Goal: Task Accomplishment & Management: Complete application form

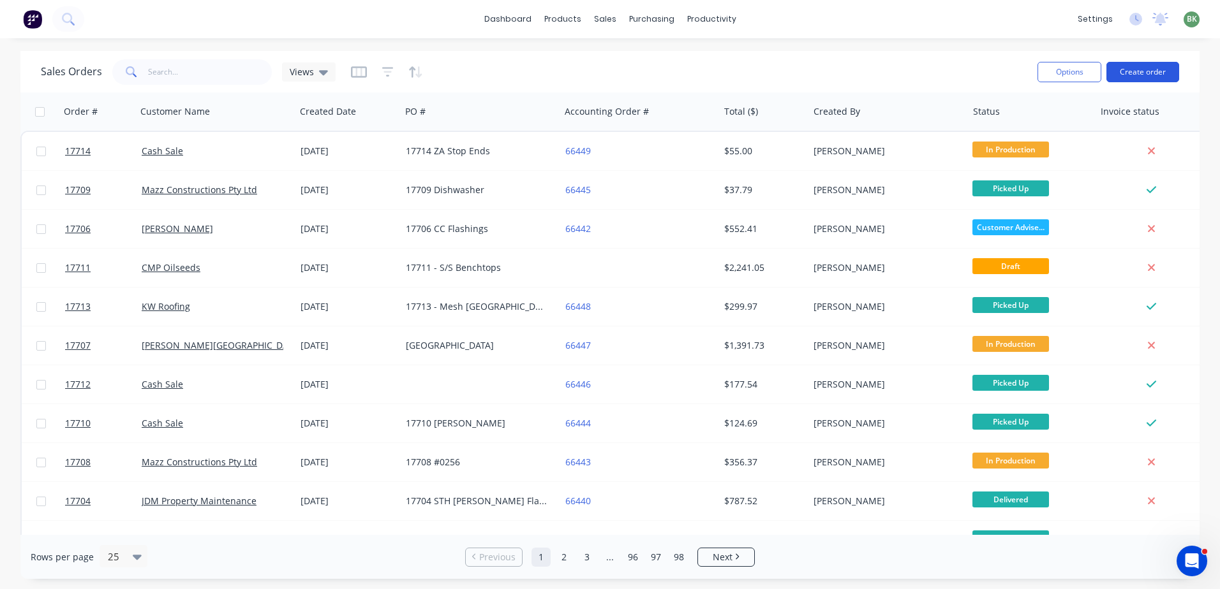
click at [1137, 76] on button "Create order" at bounding box center [1142, 72] width 73 height 20
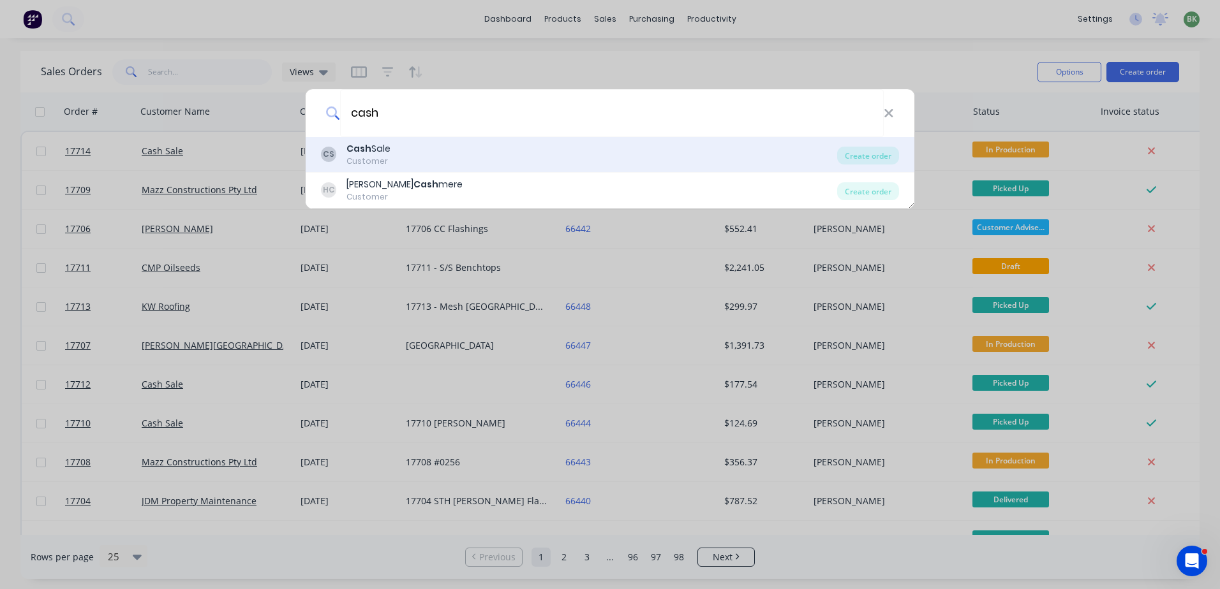
type input "cash"
click at [374, 156] on div "Customer" at bounding box center [368, 161] width 44 height 11
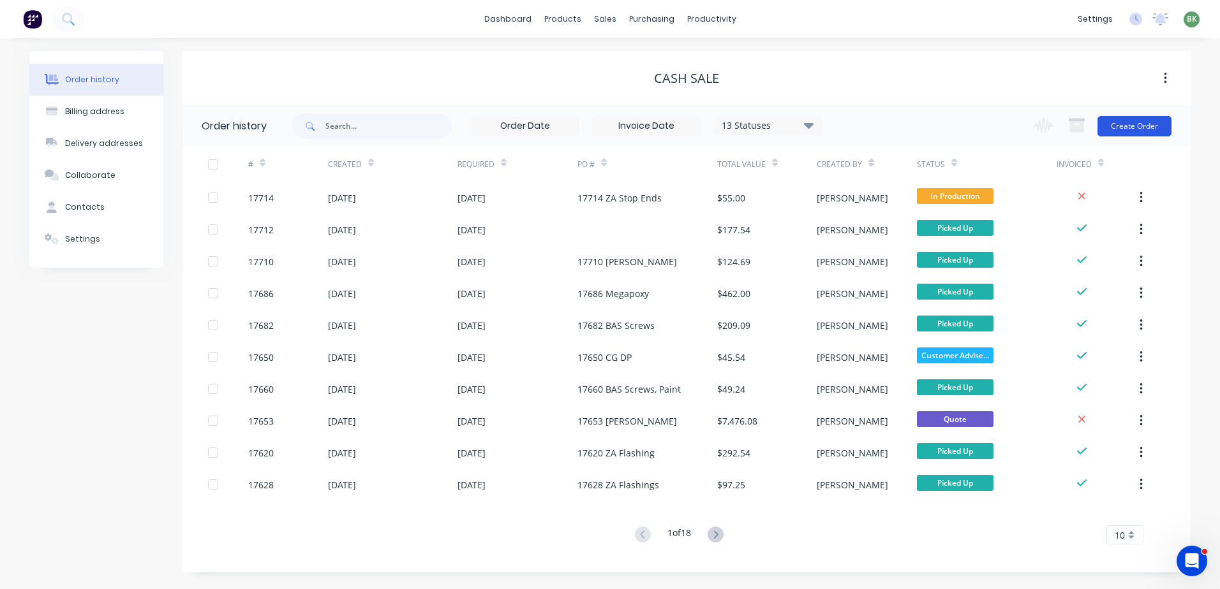
click at [1139, 120] on button "Create Order" at bounding box center [1134, 126] width 74 height 20
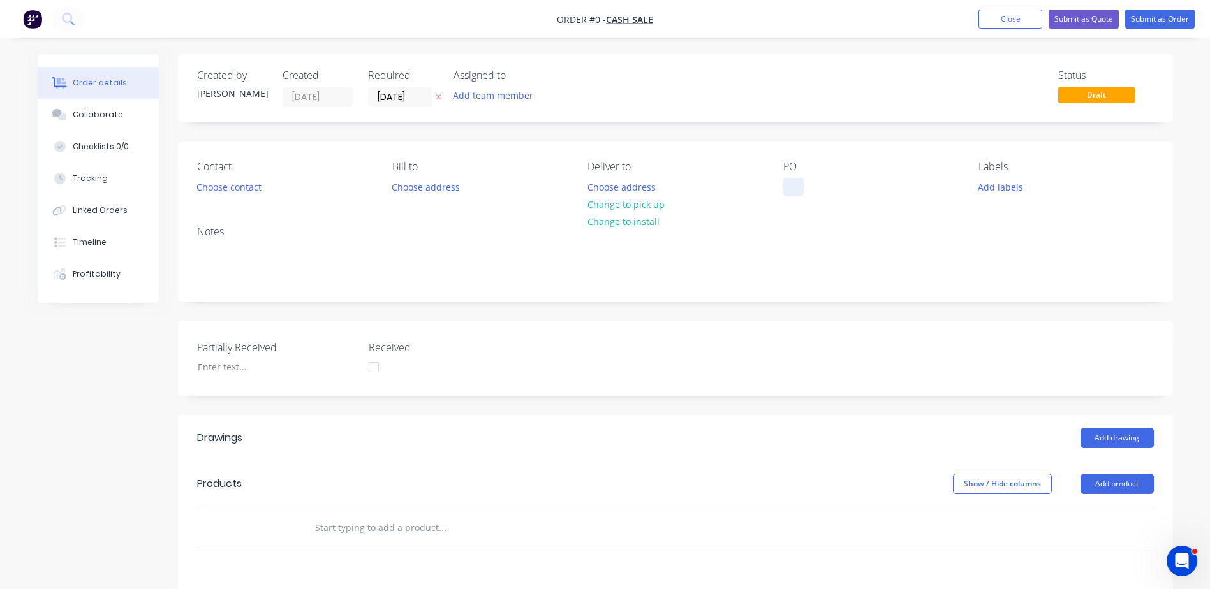
click at [786, 186] on div at bounding box center [793, 187] width 20 height 18
click at [801, 459] on div "Order details Collaborate Checklists 0/0 Tracking Linked Orders Timeline Profit…" at bounding box center [605, 464] width 1161 height 821
click at [803, 186] on div "1" at bounding box center [796, 187] width 26 height 18
click at [1110, 480] on button "Add product" at bounding box center [1117, 484] width 73 height 20
click at [1084, 541] on div "Basic product" at bounding box center [1093, 542] width 98 height 18
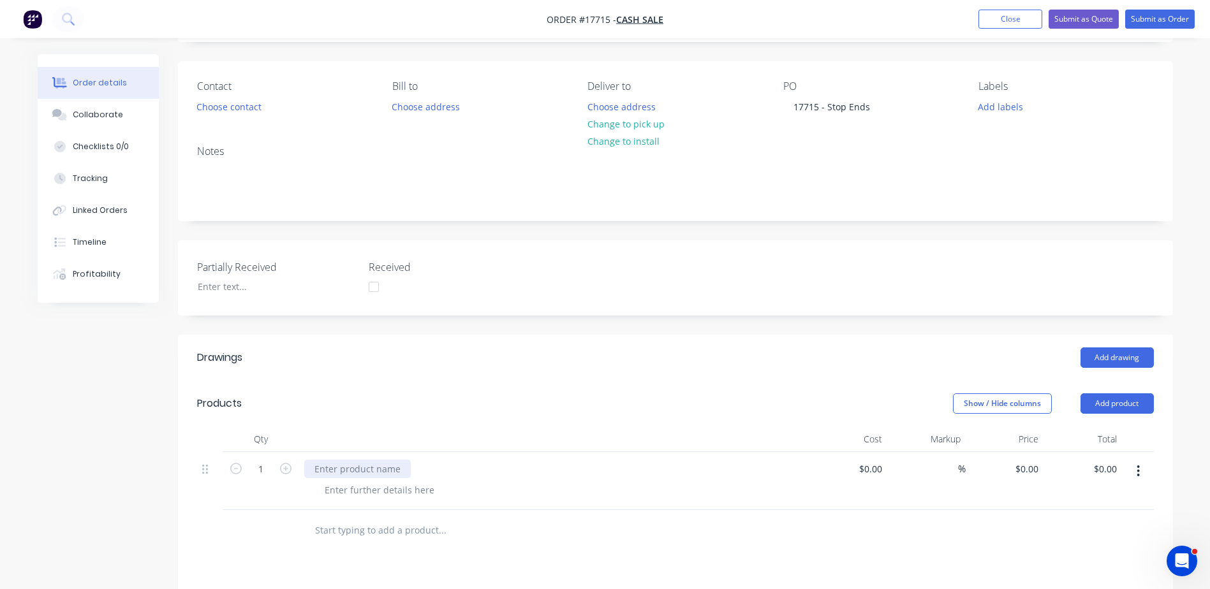
scroll to position [128, 0]
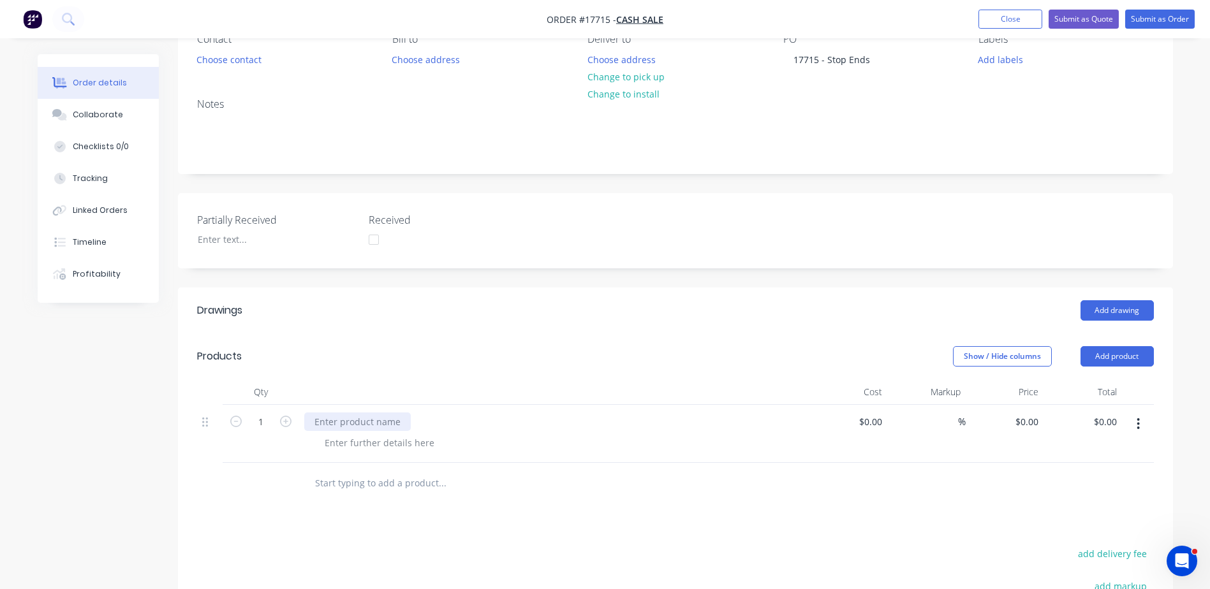
click at [360, 424] on div at bounding box center [357, 422] width 107 height 18
click at [281, 425] on icon "button" at bounding box center [285, 421] width 11 height 11
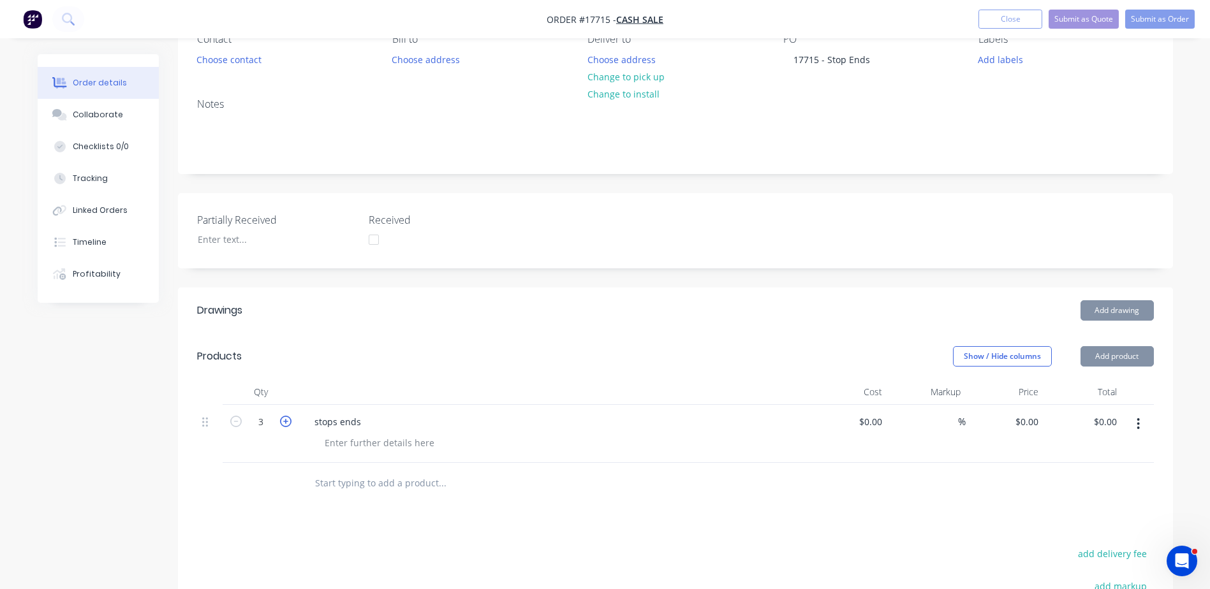
click at [281, 425] on icon "button" at bounding box center [285, 421] width 11 height 11
type input "4"
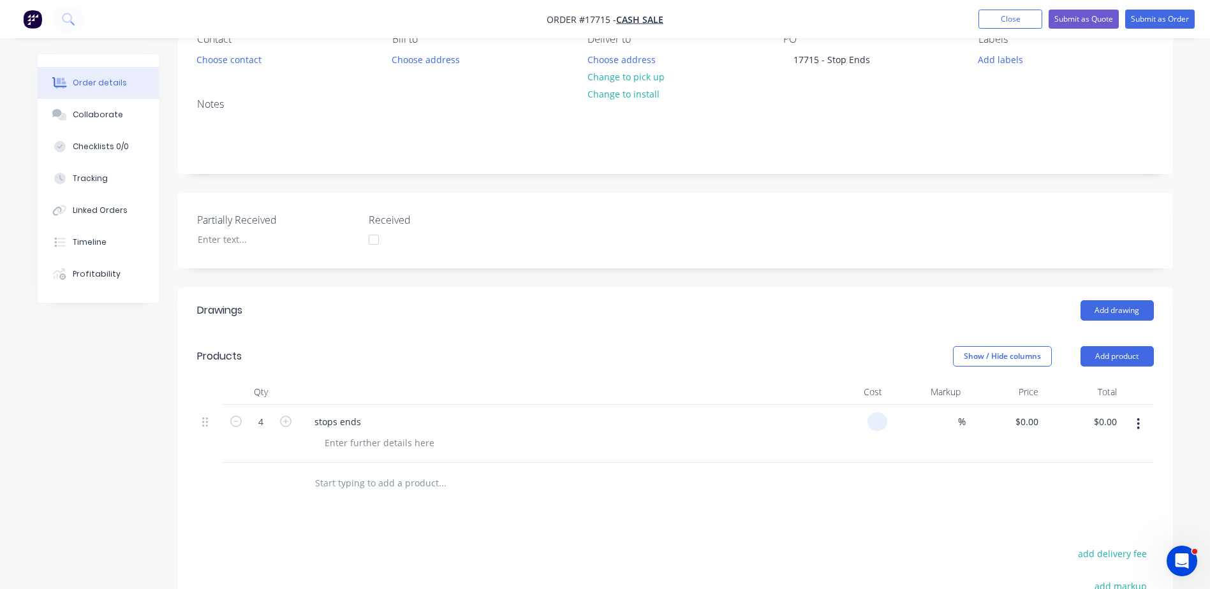
click at [869, 427] on div at bounding box center [877, 422] width 20 height 18
type input "$5.00"
type input "$20.00"
click at [861, 450] on div "$5.00 5" at bounding box center [848, 434] width 78 height 58
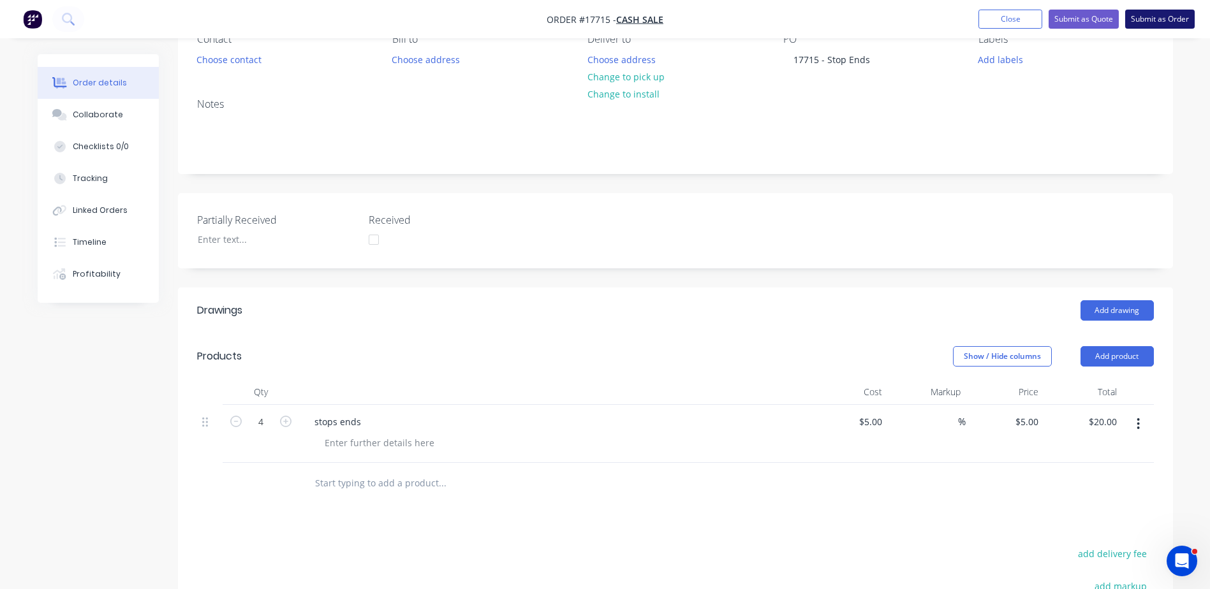
click at [1151, 17] on button "Submit as Order" at bounding box center [1160, 19] width 70 height 19
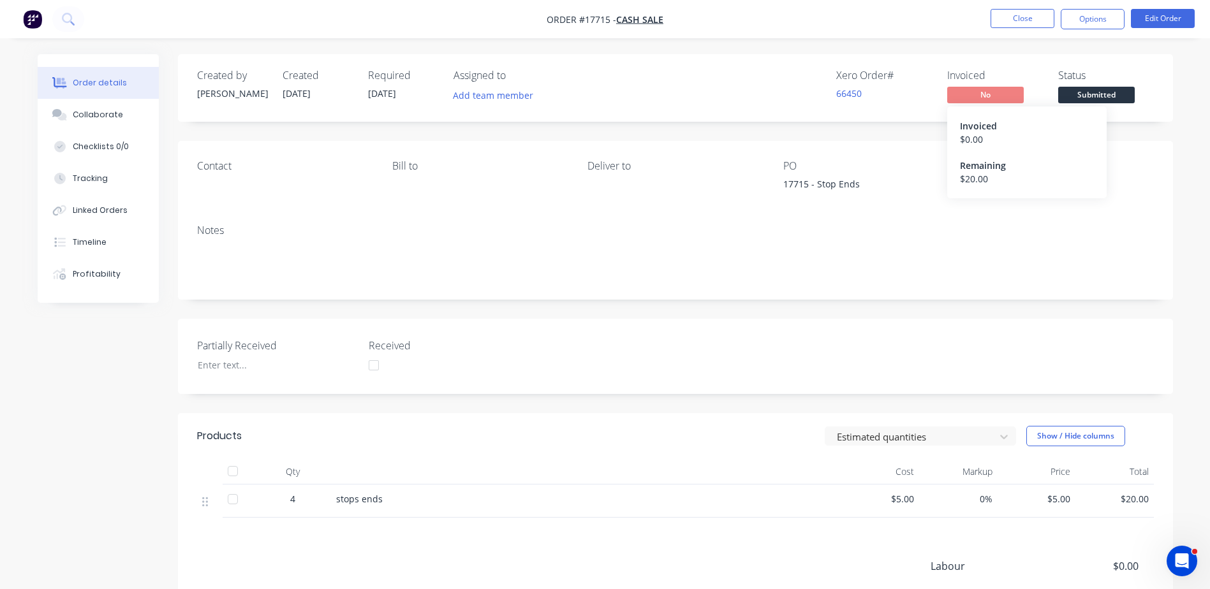
click at [978, 100] on span "No" at bounding box center [985, 95] width 77 height 16
click at [982, 103] on span "No" at bounding box center [985, 95] width 77 height 16
click at [982, 92] on span "No" at bounding box center [985, 95] width 77 height 16
click at [984, 94] on span "No" at bounding box center [985, 95] width 77 height 16
click at [1100, 22] on button "Options" at bounding box center [1093, 19] width 64 height 20
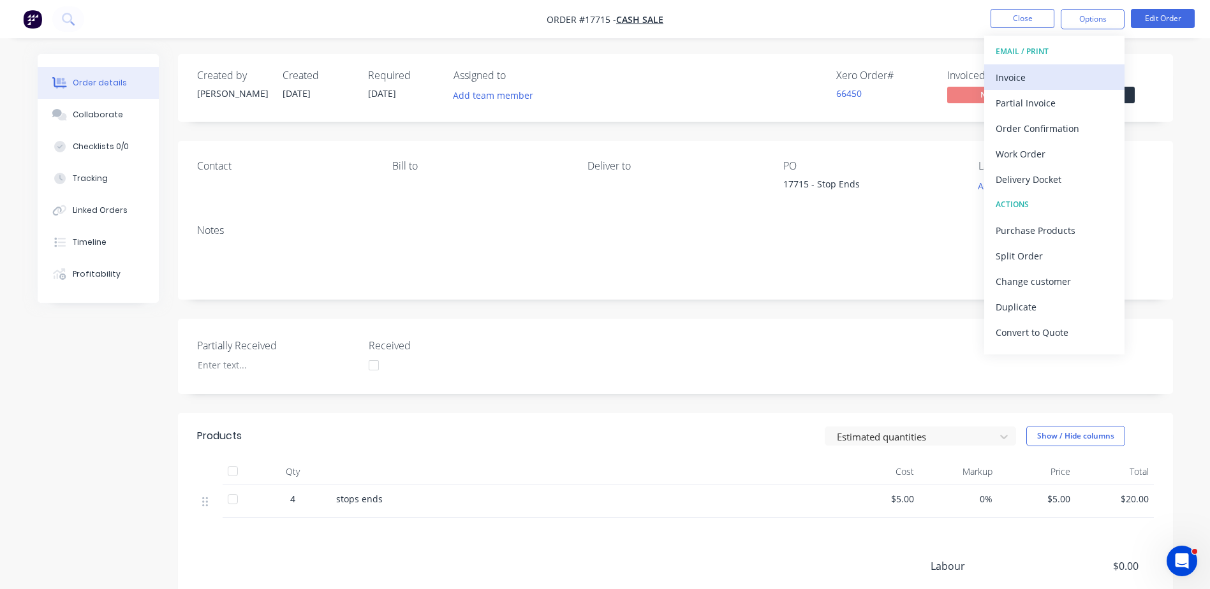
click at [1026, 85] on div "Invoice" at bounding box center [1054, 77] width 117 height 18
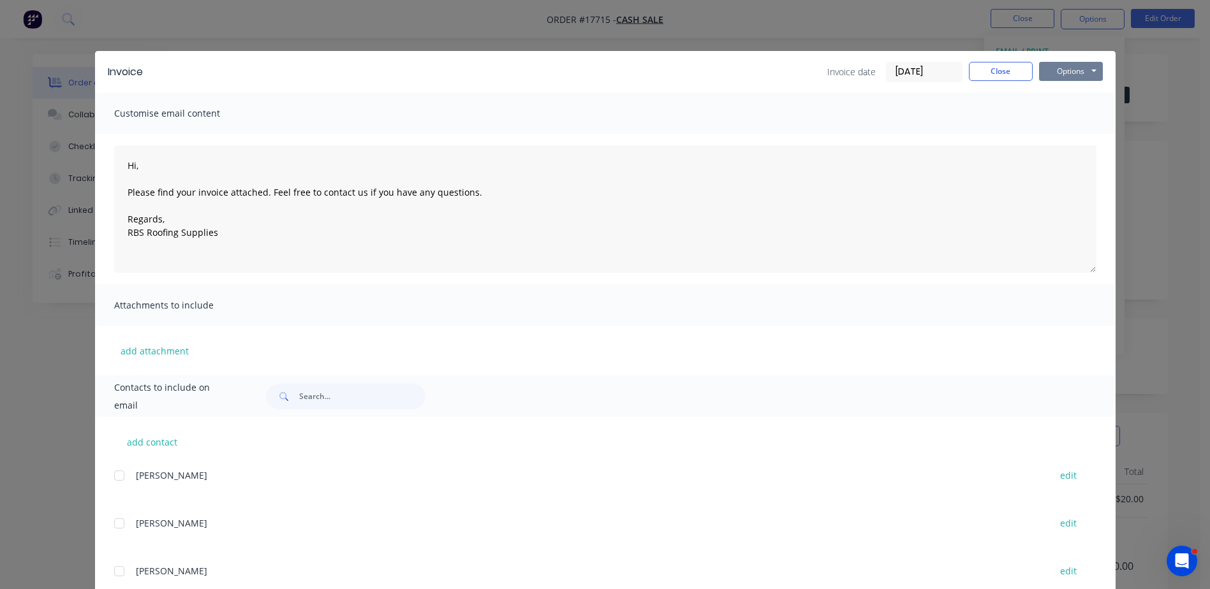
click at [1068, 67] on button "Options" at bounding box center [1071, 71] width 64 height 19
click at [1075, 117] on button "Print" at bounding box center [1080, 115] width 82 height 21
type textarea "Hi, Please find your invoice attached. Feel free to contact us if you have any …"
click at [1020, 74] on button "Close" at bounding box center [1001, 71] width 64 height 19
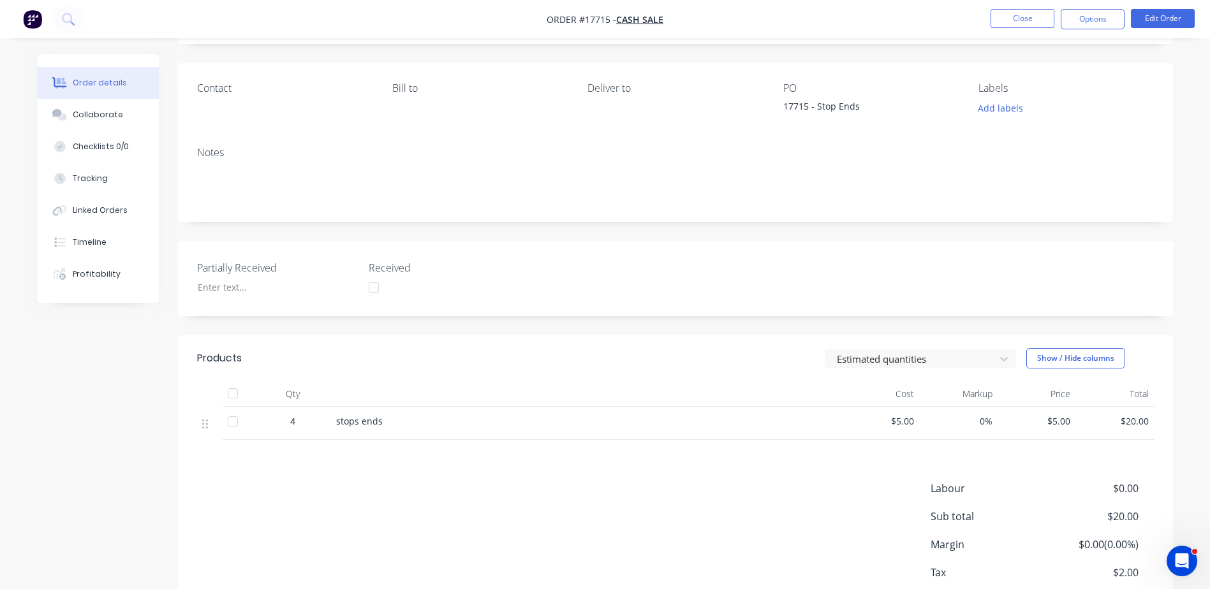
scroll to position [92, 0]
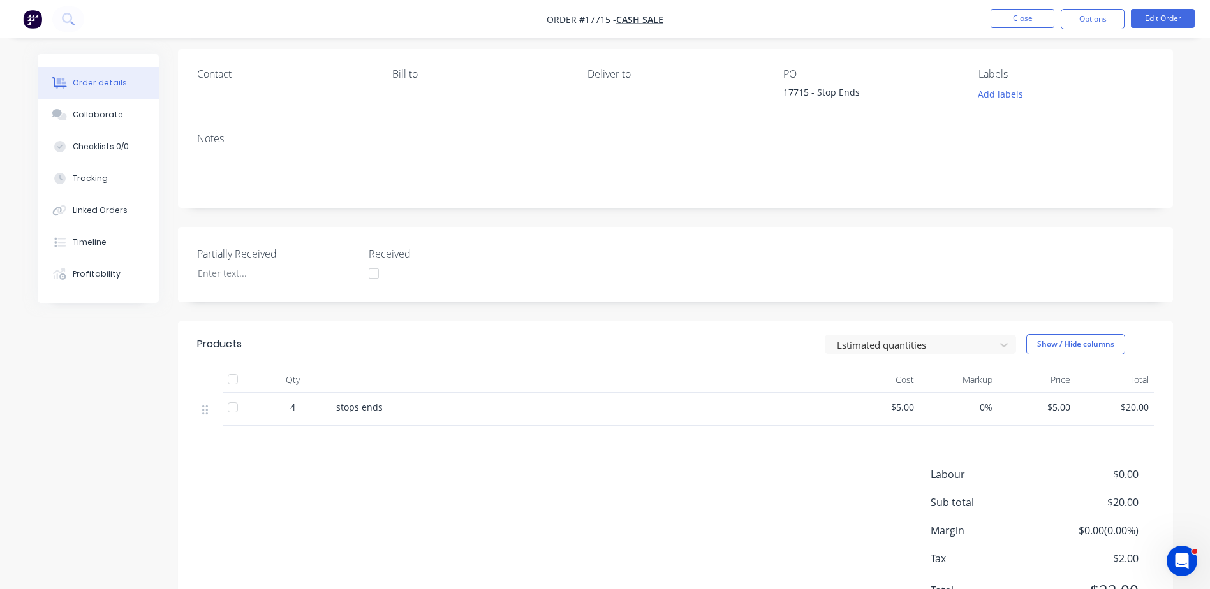
click at [912, 405] on span "$5.00" at bounding box center [880, 407] width 68 height 13
click at [903, 411] on span "$5.00" at bounding box center [880, 407] width 68 height 13
click at [899, 410] on span "$5.00" at bounding box center [880, 407] width 68 height 13
click at [1154, 18] on button "Edit Order" at bounding box center [1163, 18] width 64 height 19
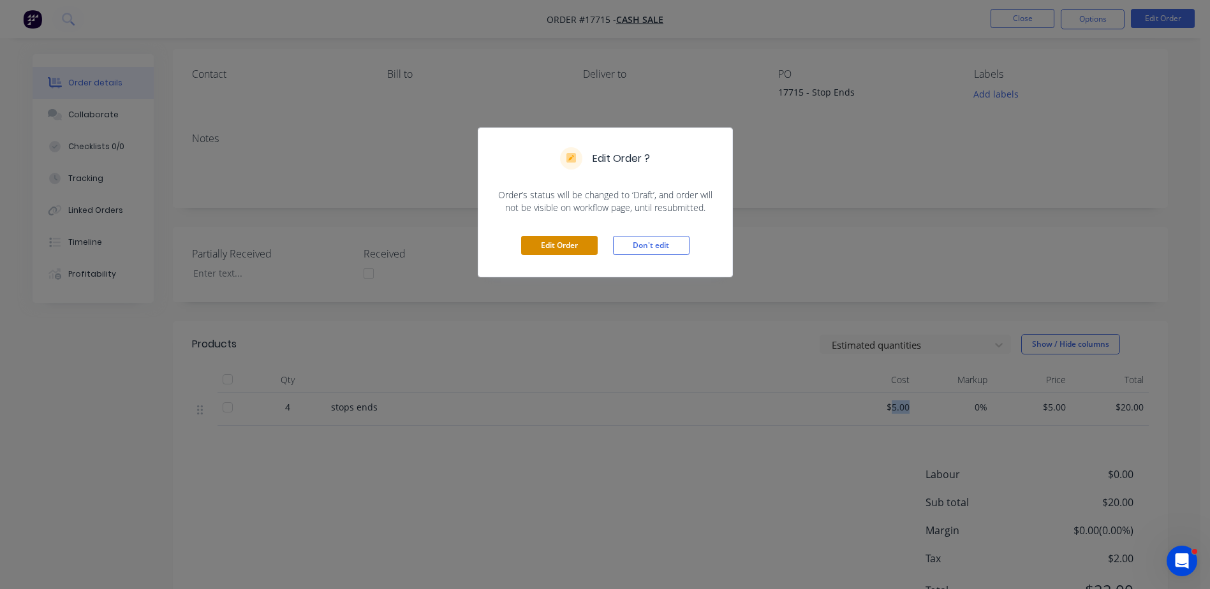
click at [570, 251] on button "Edit Order" at bounding box center [559, 245] width 77 height 19
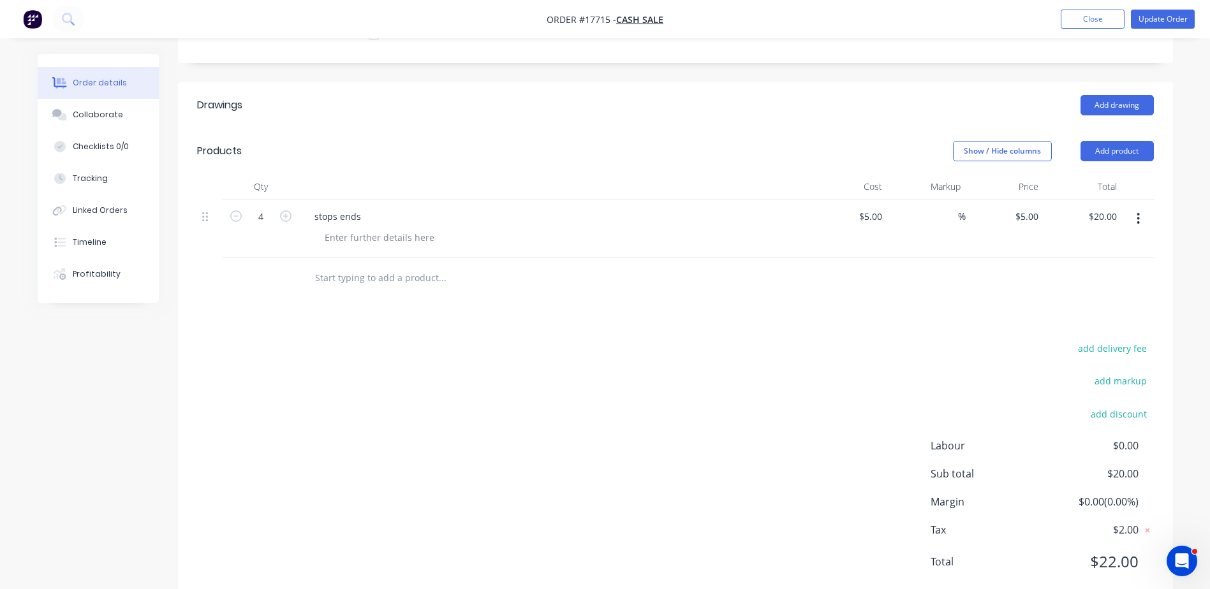
scroll to position [304, 0]
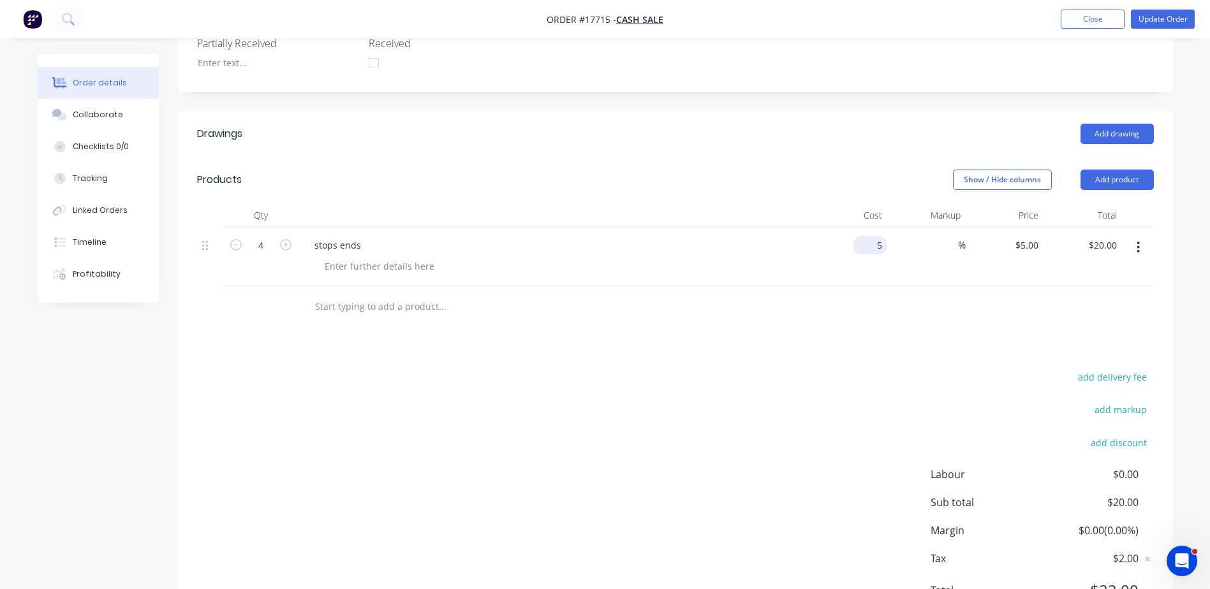
click at [872, 246] on div "5 $5.00" at bounding box center [870, 245] width 34 height 18
type input "$5.45"
type input "$21.80"
click at [943, 555] on span "Tax" at bounding box center [988, 558] width 114 height 15
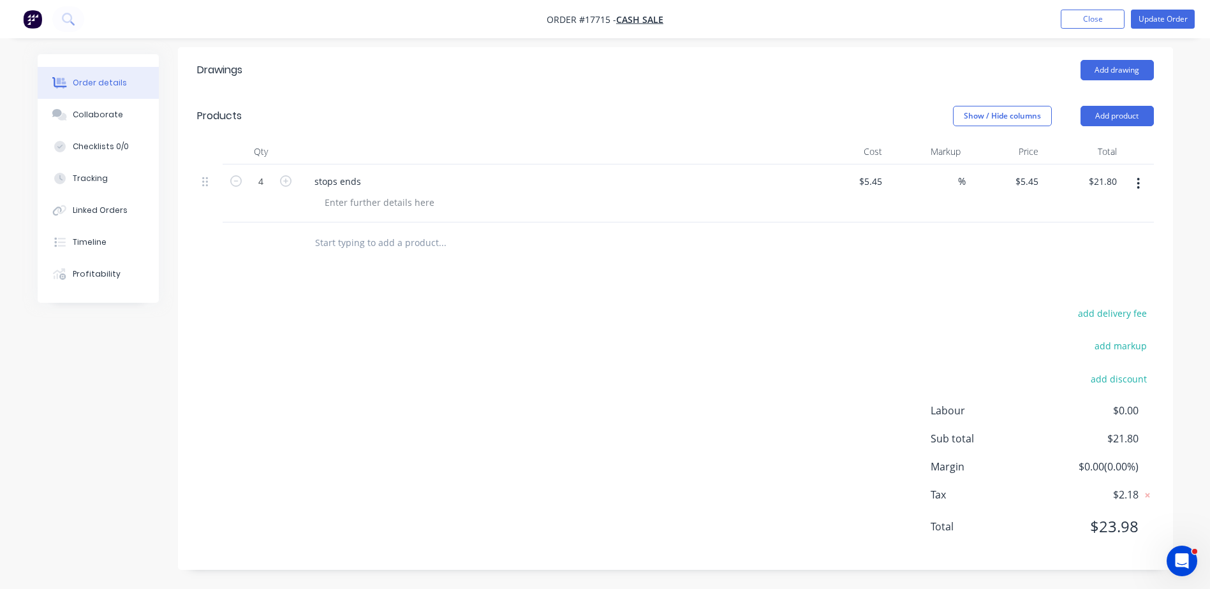
scroll to position [240, 0]
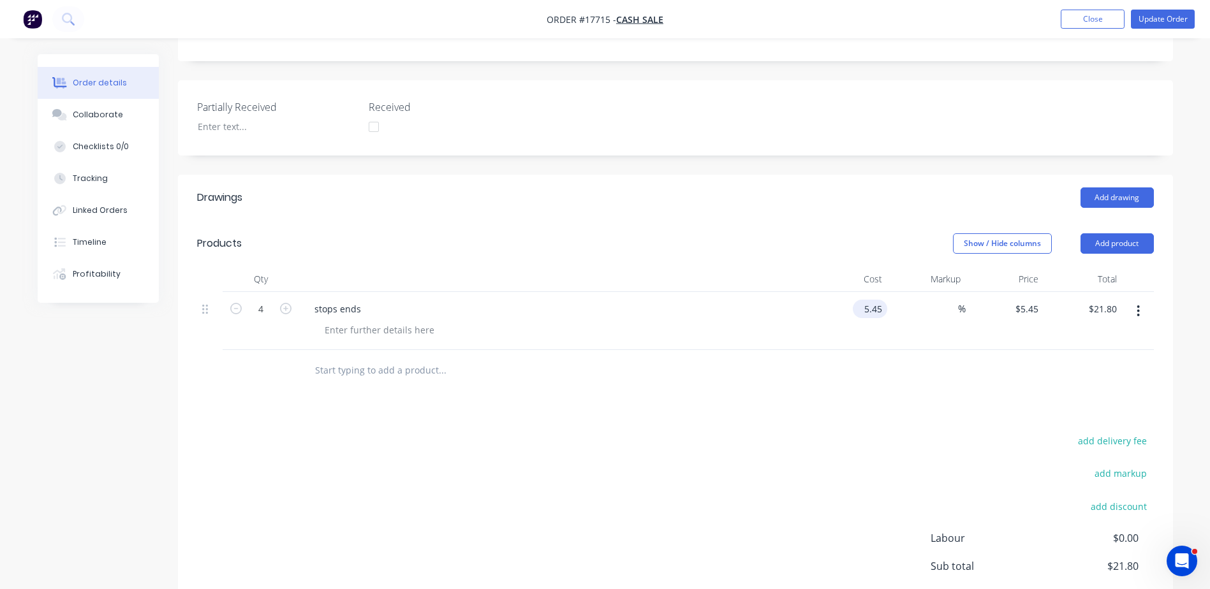
click at [880, 309] on input "5.45" at bounding box center [872, 309] width 29 height 18
type input "$4.54"
type input "$18.16"
click at [926, 357] on div at bounding box center [675, 370] width 957 height 41
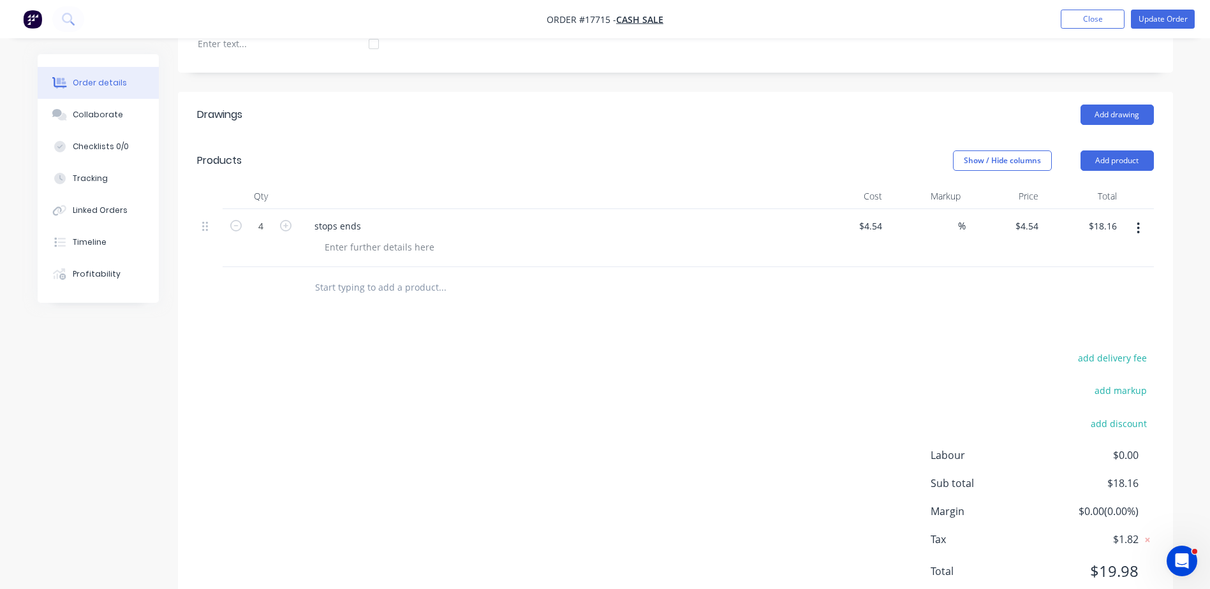
scroll to position [304, 0]
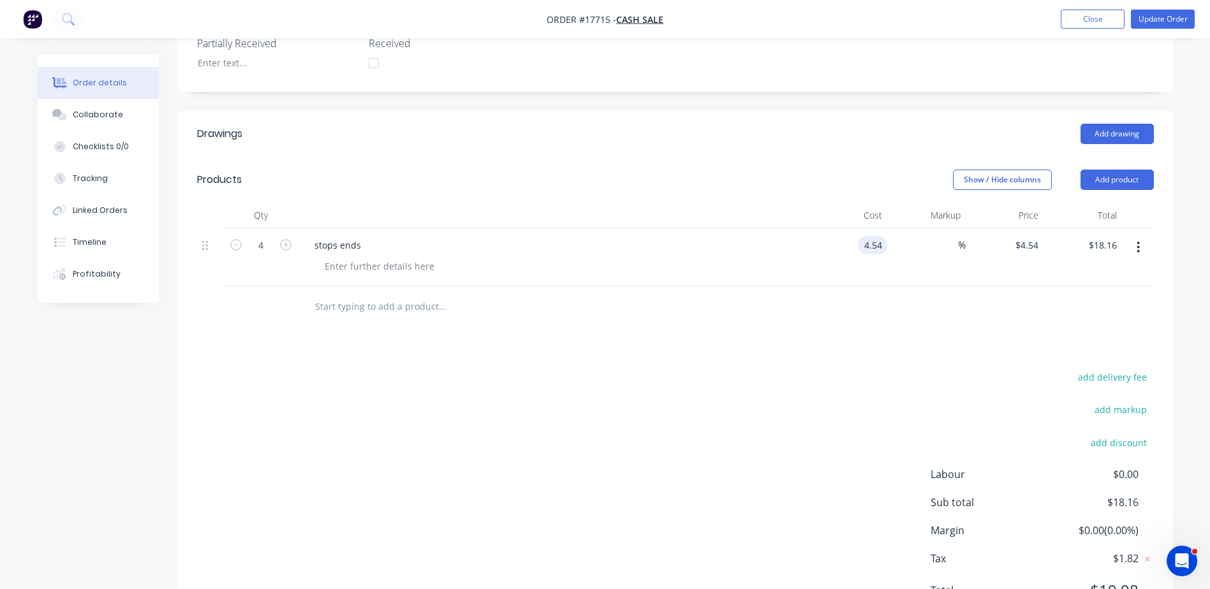
click at [882, 246] on input "4.54" at bounding box center [875, 245] width 24 height 18
click at [883, 247] on input "4.54" at bounding box center [875, 245] width 24 height 18
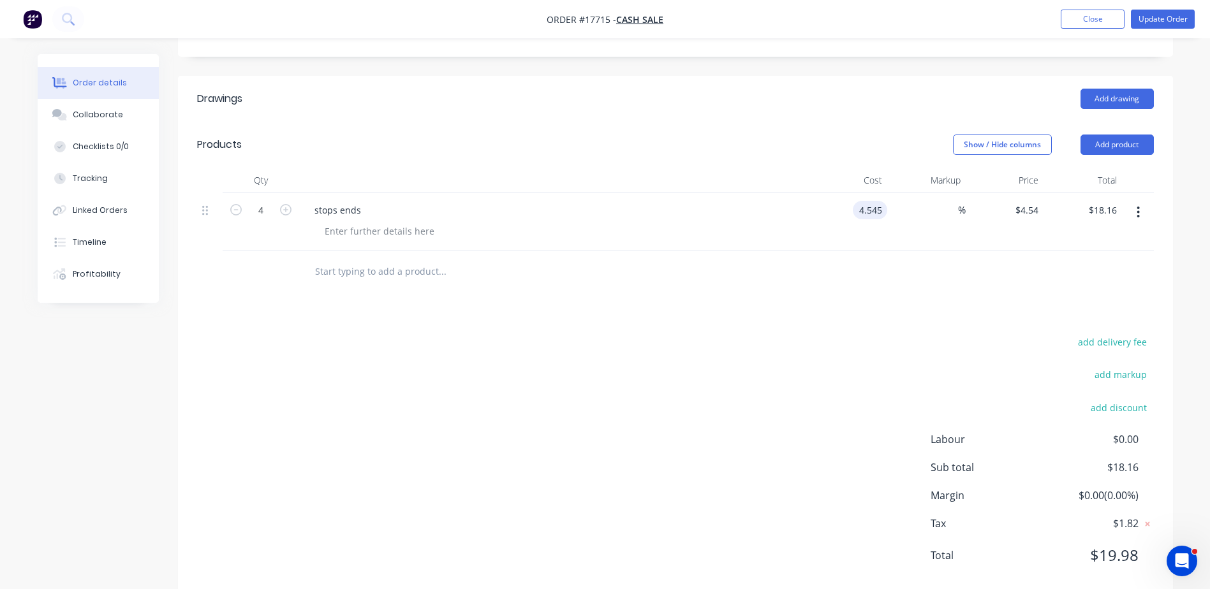
scroll to position [368, 0]
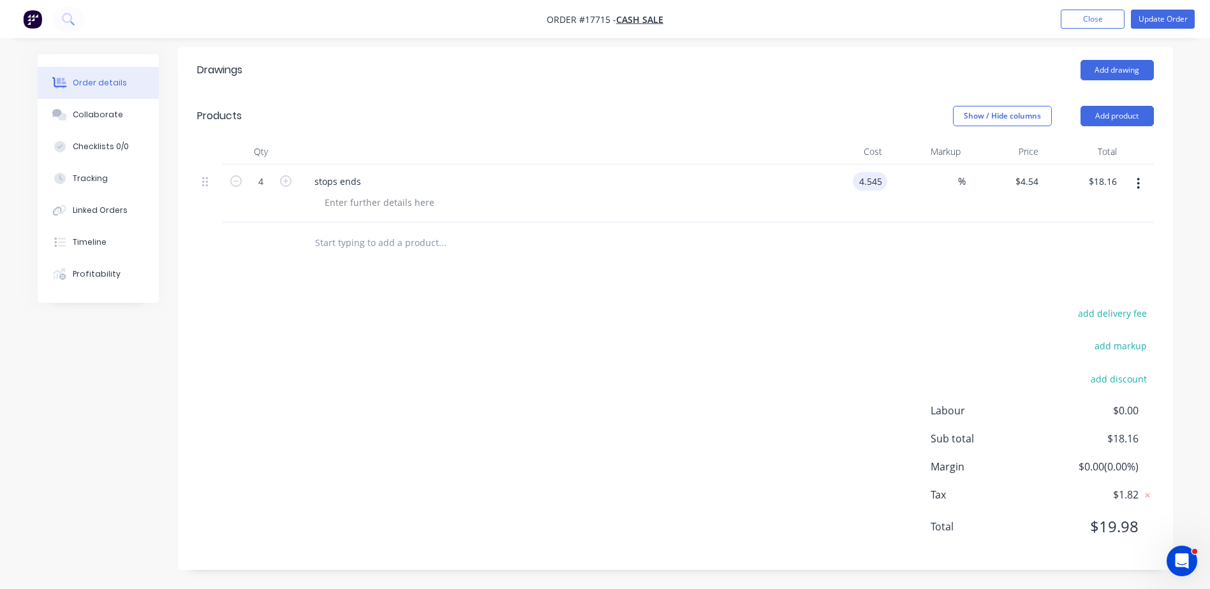
type input "$4.545"
type input "$18.18"
click at [745, 392] on div "add delivery fee add markup add discount Labour $0.00 Sub total $18.18 Margin $…" at bounding box center [675, 428] width 957 height 246
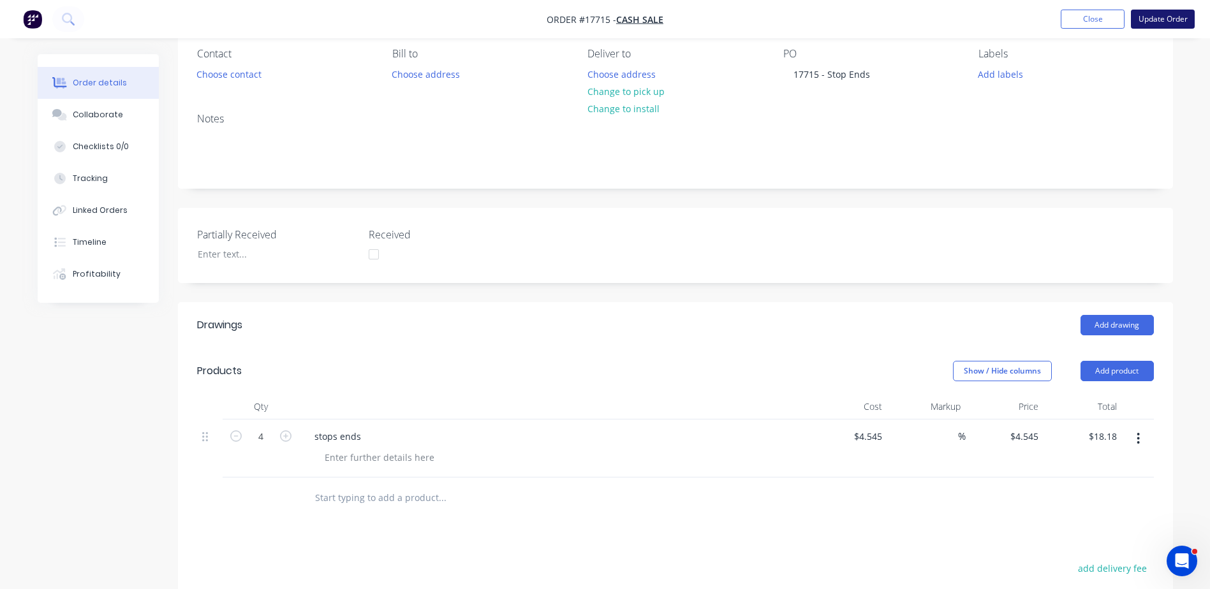
click at [1163, 18] on button "Update Order" at bounding box center [1163, 19] width 64 height 19
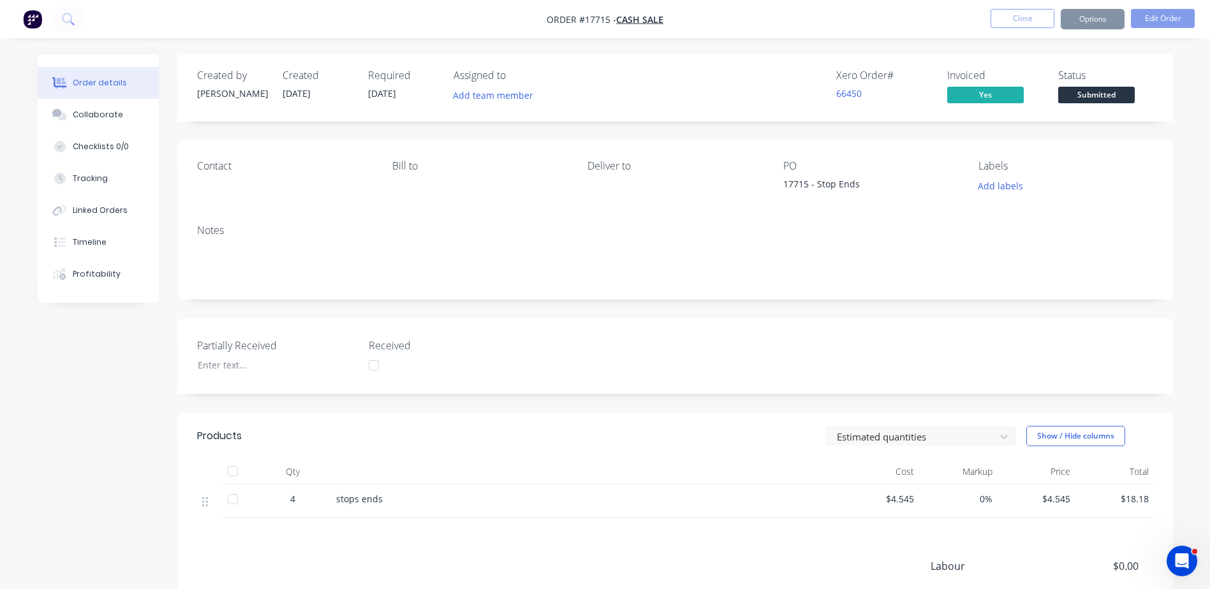
click at [1107, 98] on span "Submitted" at bounding box center [1096, 95] width 77 height 16
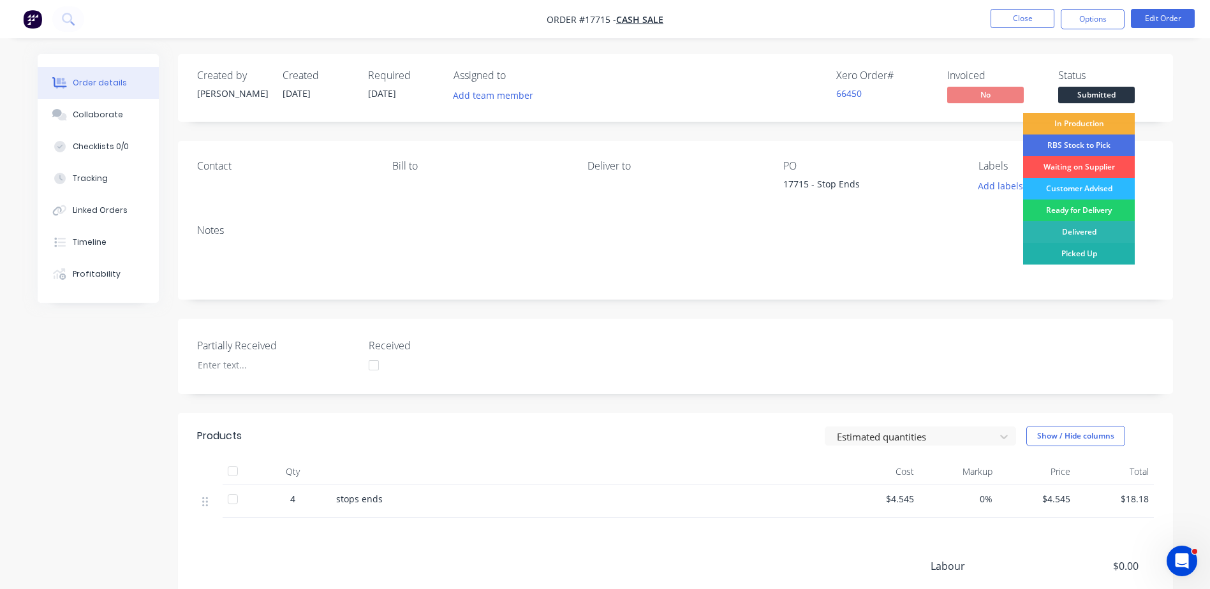
click at [1078, 256] on div "Picked Up" at bounding box center [1079, 254] width 112 height 22
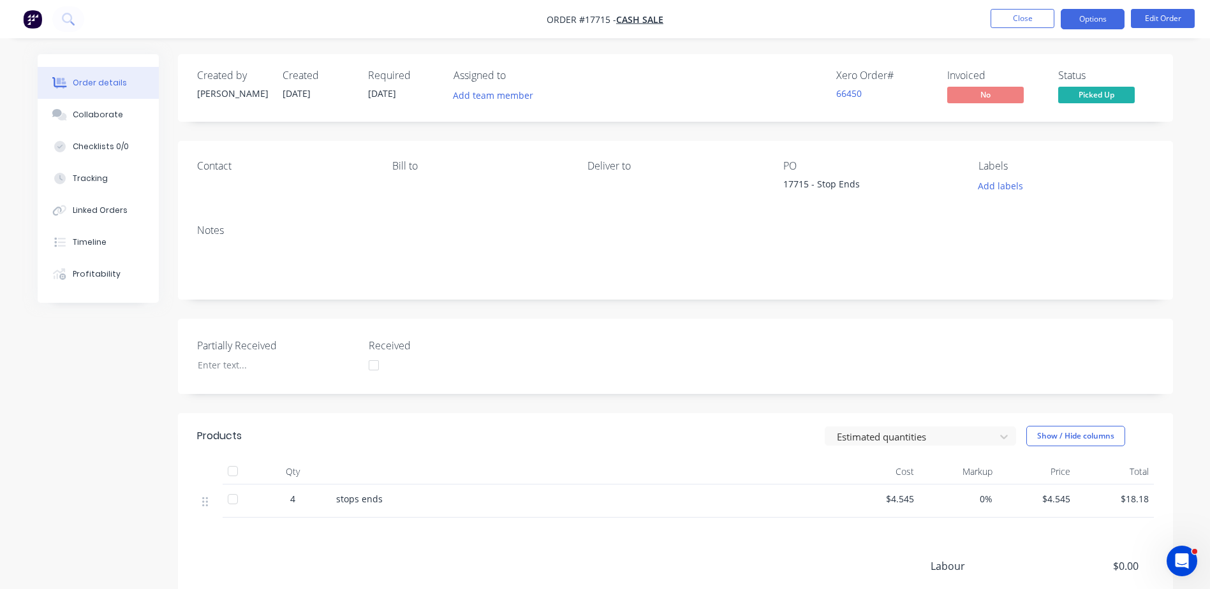
click at [1091, 25] on button "Options" at bounding box center [1093, 19] width 64 height 20
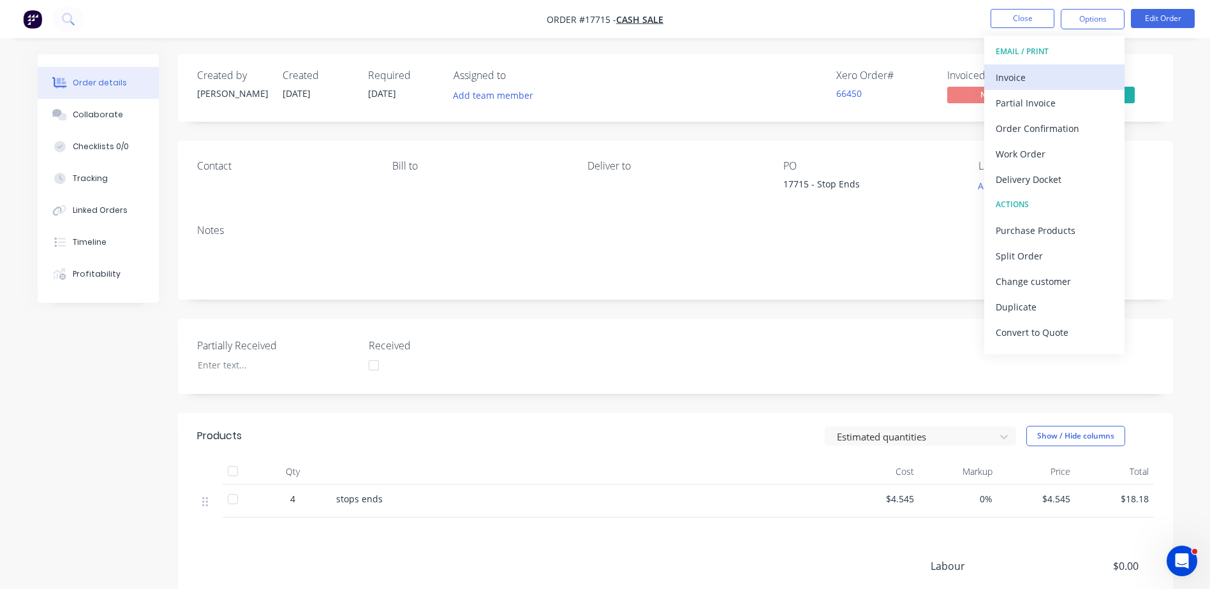
click at [1033, 74] on div "Invoice" at bounding box center [1054, 77] width 117 height 18
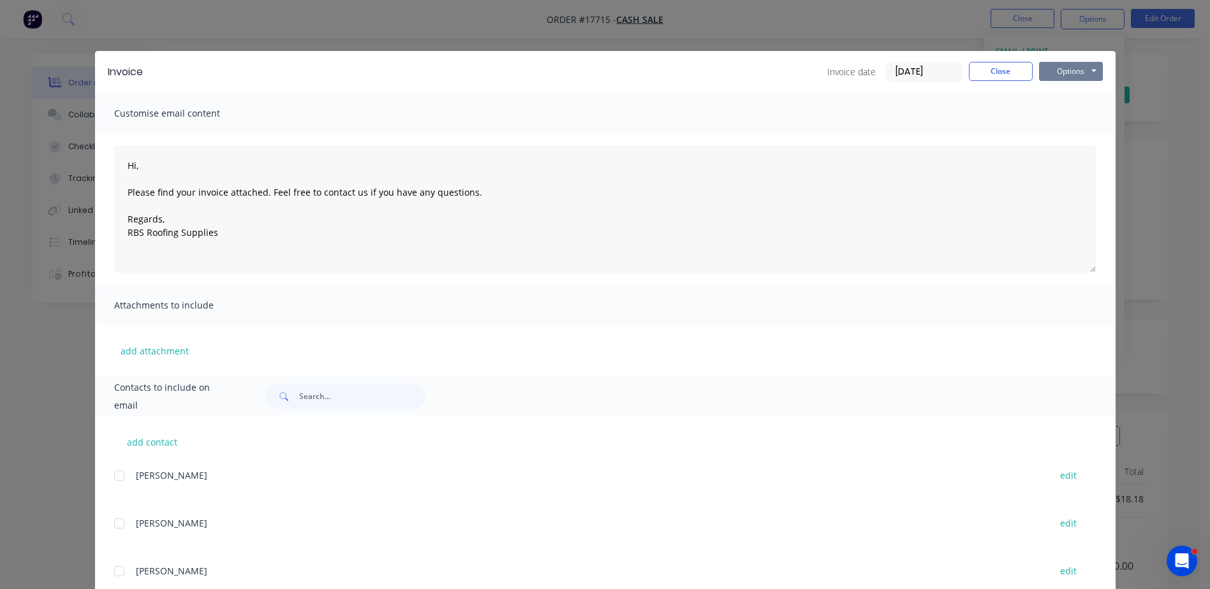
click at [1072, 70] on button "Options" at bounding box center [1071, 71] width 64 height 19
click at [1074, 113] on button "Print" at bounding box center [1080, 115] width 82 height 21
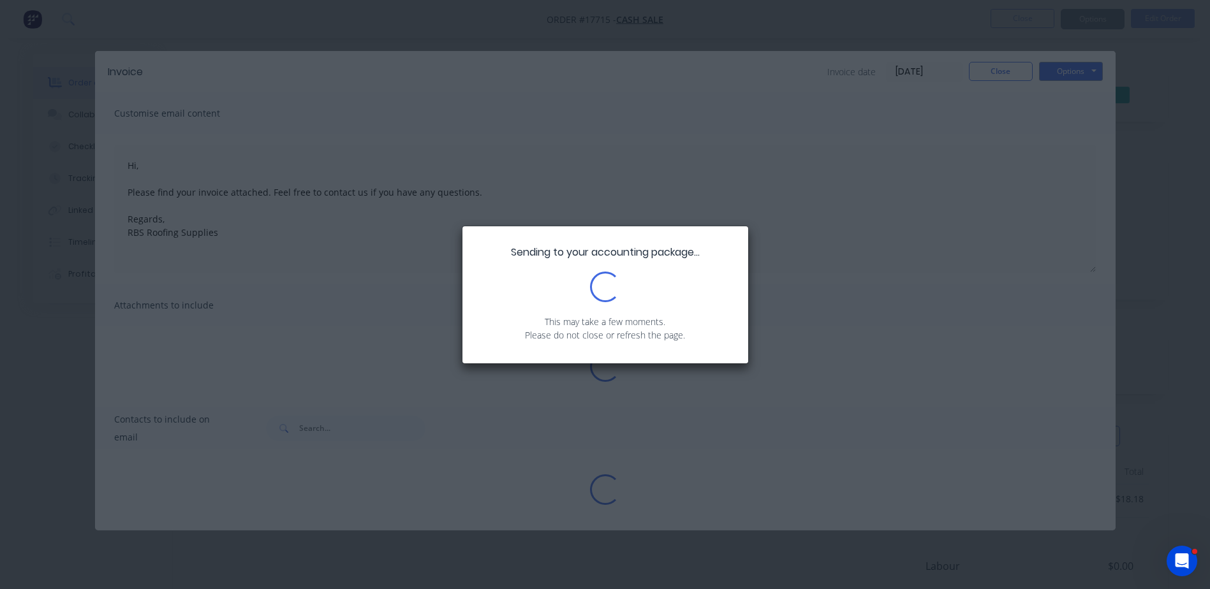
type textarea "Hi, Please find your invoice attached. Feel free to contact us if you have any …"
